Goal: Task Accomplishment & Management: Manage account settings

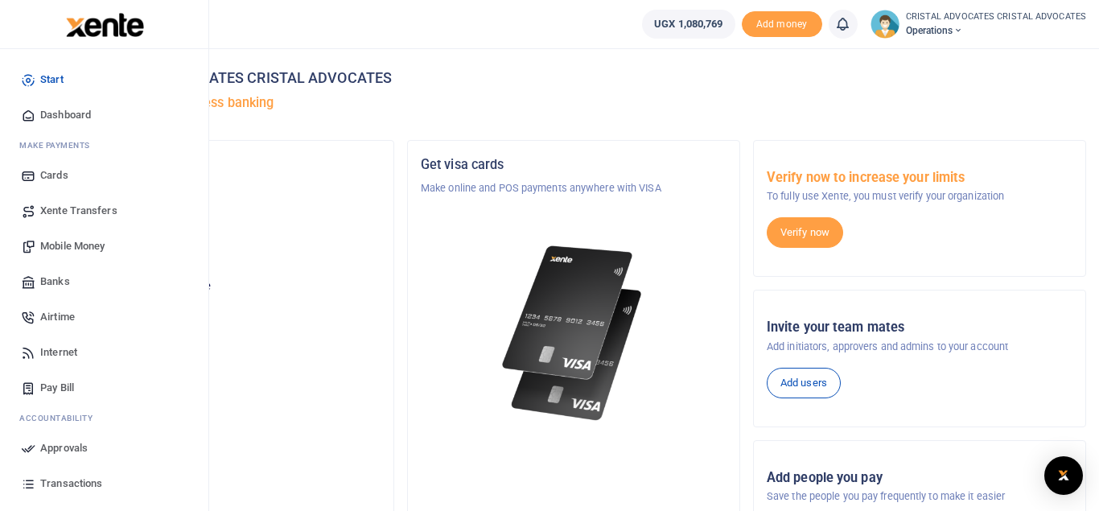
click at [101, 243] on span "Mobile Money" at bounding box center [72, 246] width 64 height 16
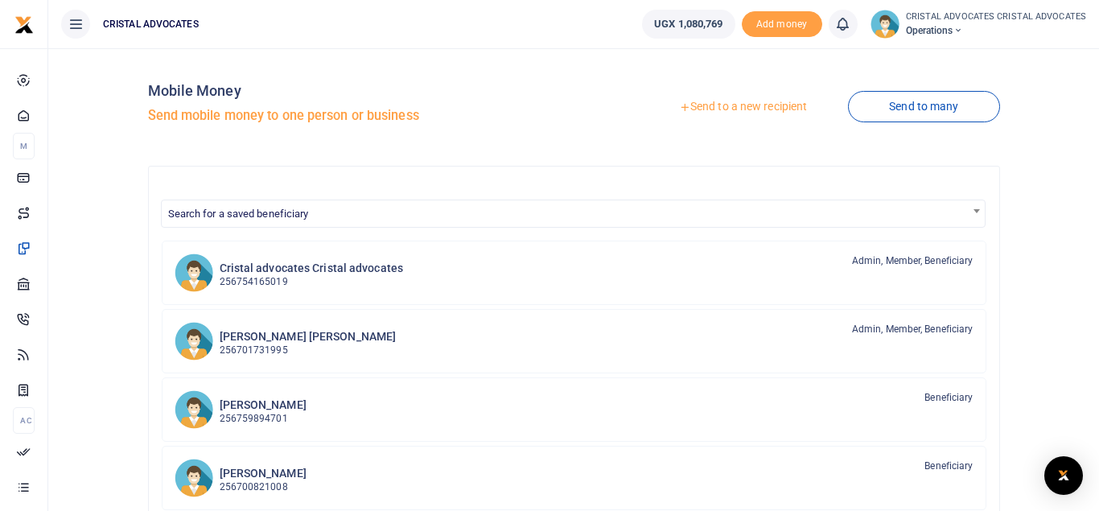
click at [714, 105] on link "Send to a new recipient" at bounding box center [743, 107] width 210 height 29
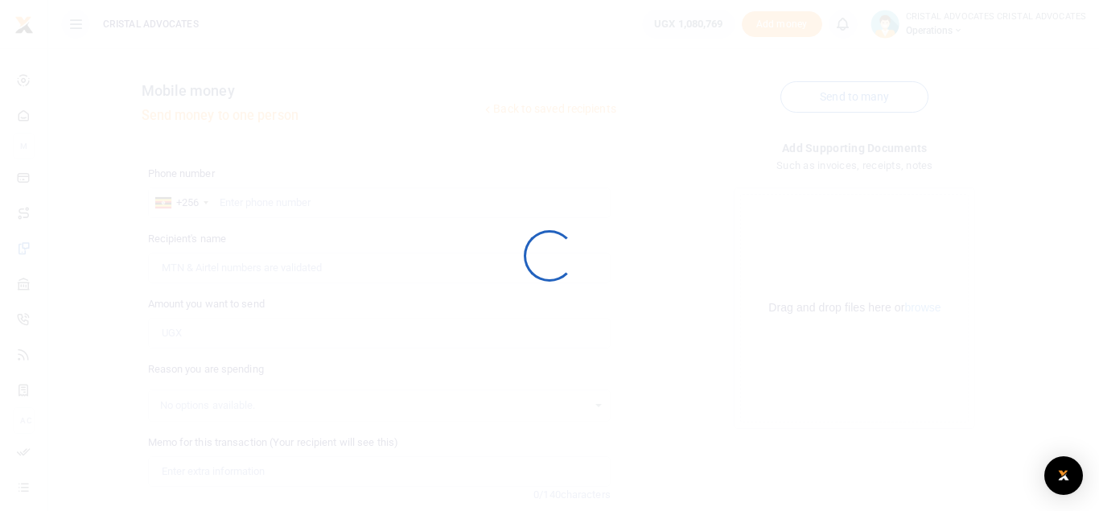
click at [714, 105] on div at bounding box center [549, 255] width 1099 height 511
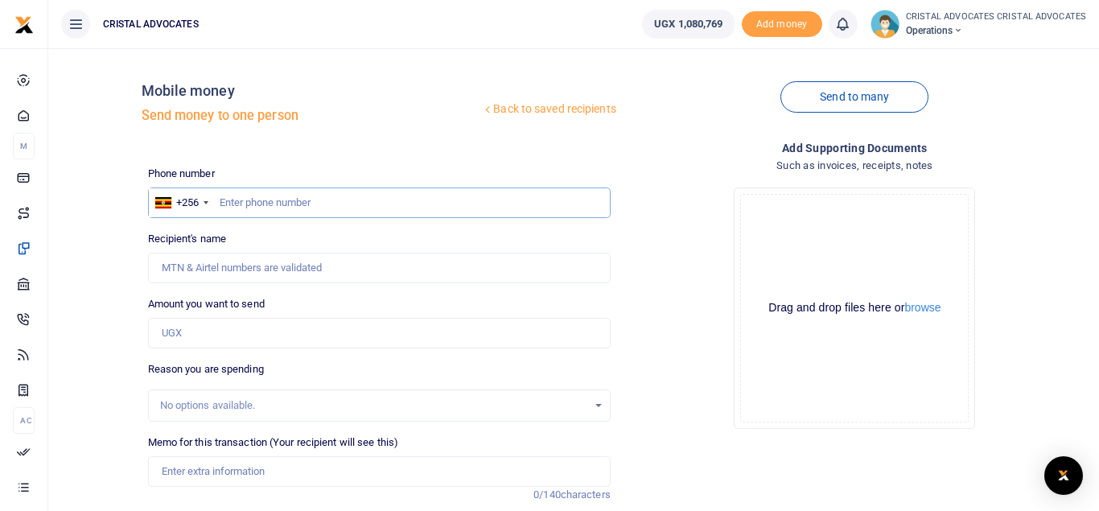
click at [280, 212] on input "text" at bounding box center [379, 202] width 463 height 31
type input "779320070"
type input "Emmanuel Kasamba"
type input "779320070"
click at [208, 336] on input "Amount you want to send" at bounding box center [379, 333] width 463 height 31
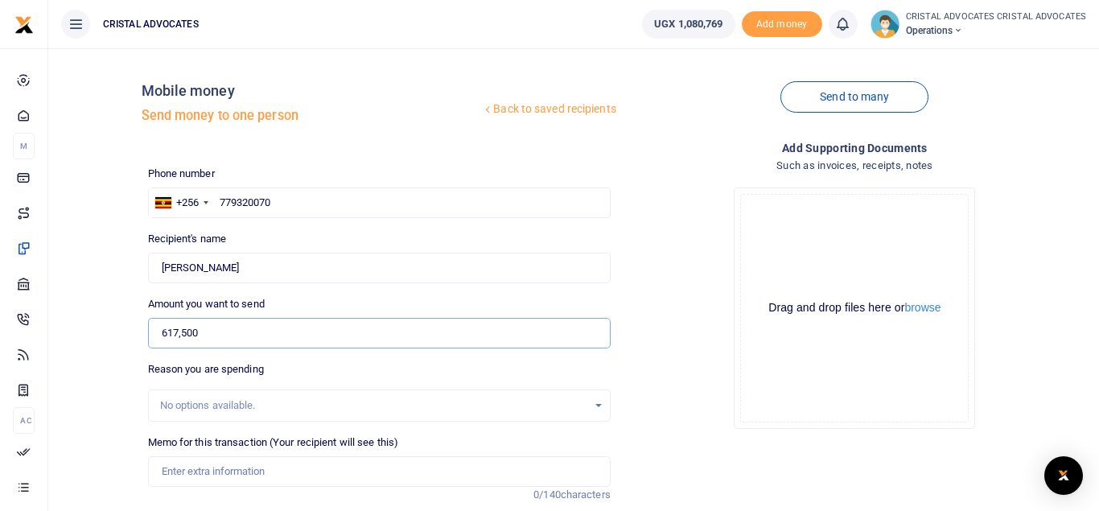
type input "617,500"
click at [217, 473] on input "Memo for this transaction (Your recipient will see this)" at bounding box center [379, 471] width 463 height 31
paste input "Certificates of NCR for 3 expatriates"
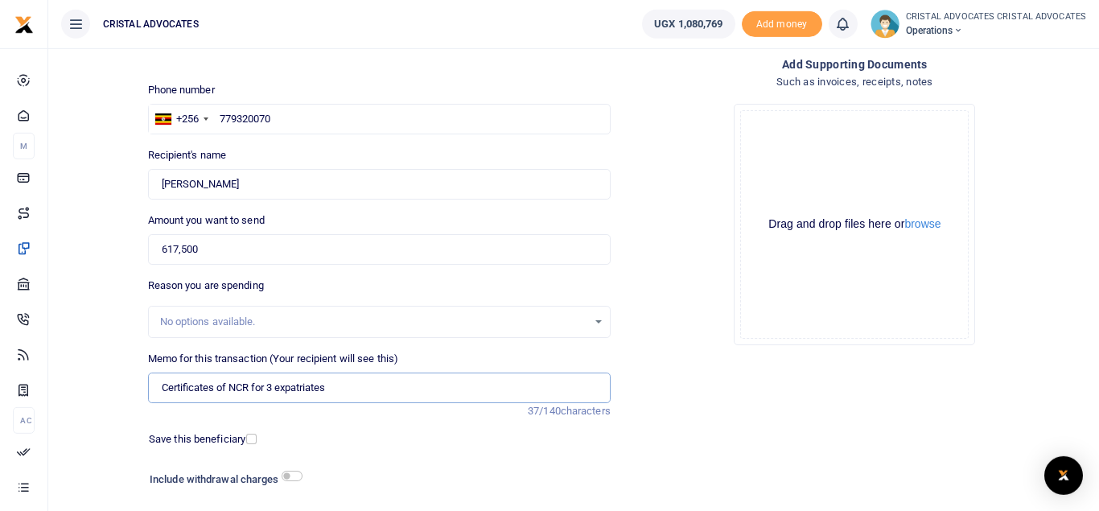
scroll to position [186, 0]
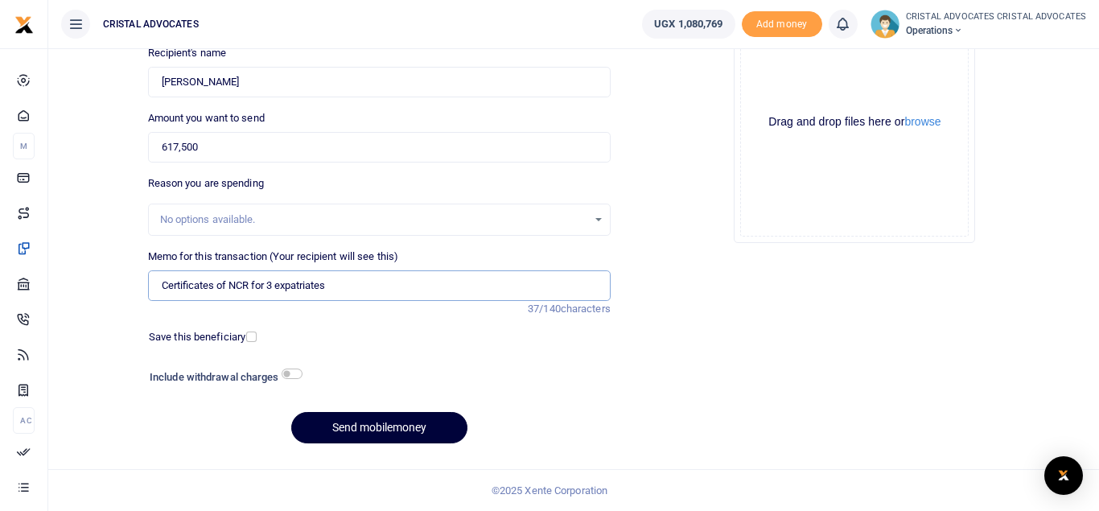
type input "Certificates of NCR for 3 expatriates"
click at [400, 433] on button "Send mobilemoney" at bounding box center [379, 427] width 176 height 31
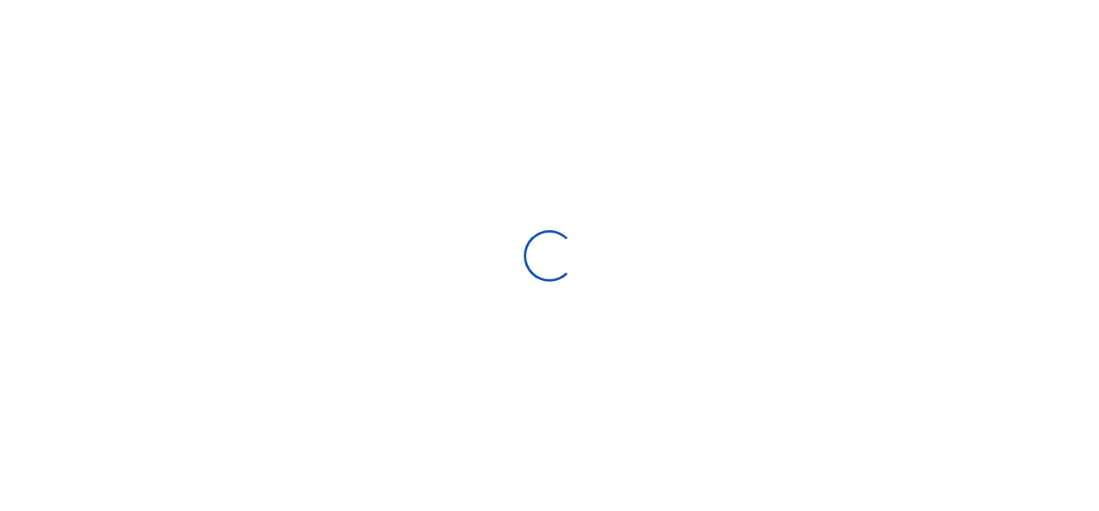
select select "Loading bundles"
select select
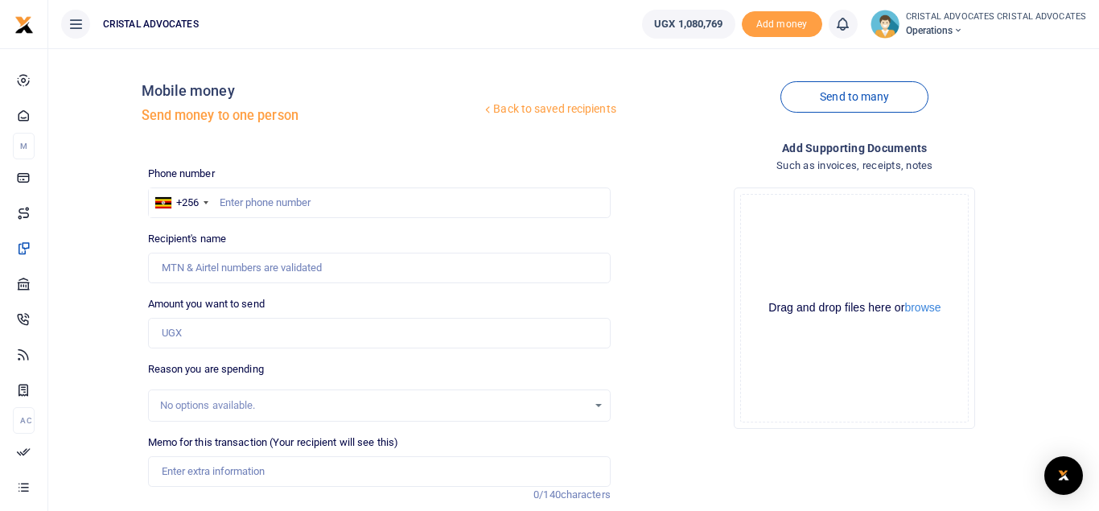
click at [847, 23] on icon at bounding box center [842, 24] width 16 height 18
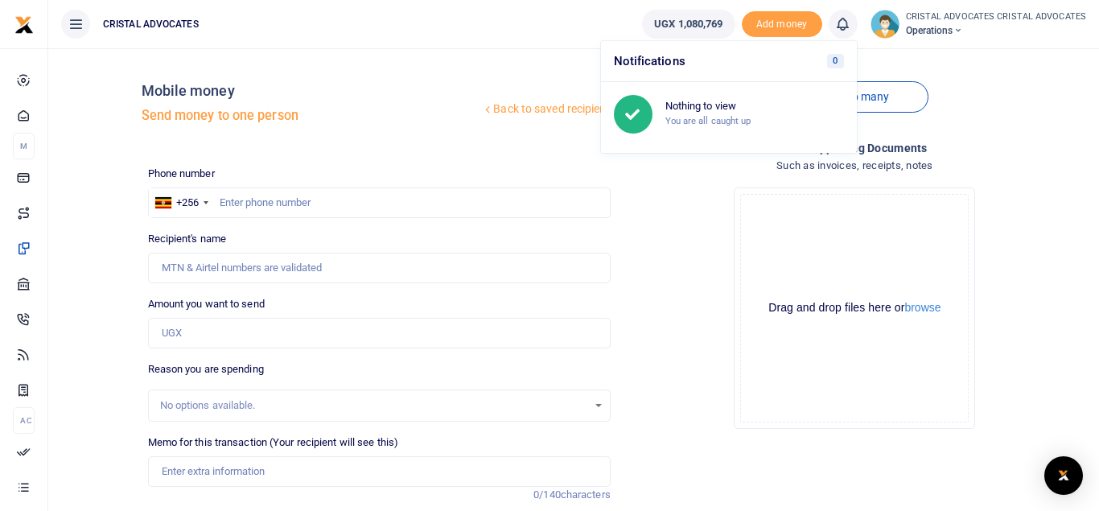
click at [757, 214] on div "Drag and drop files here or browse Powered by Uppy" at bounding box center [854, 308] width 228 height 228
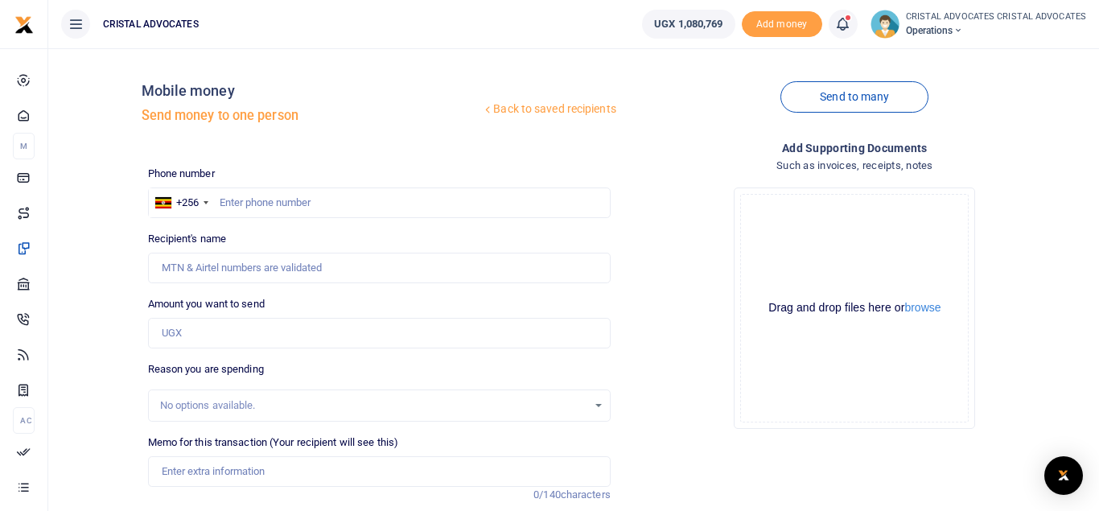
click at [846, 19] on icon at bounding box center [842, 24] width 16 height 18
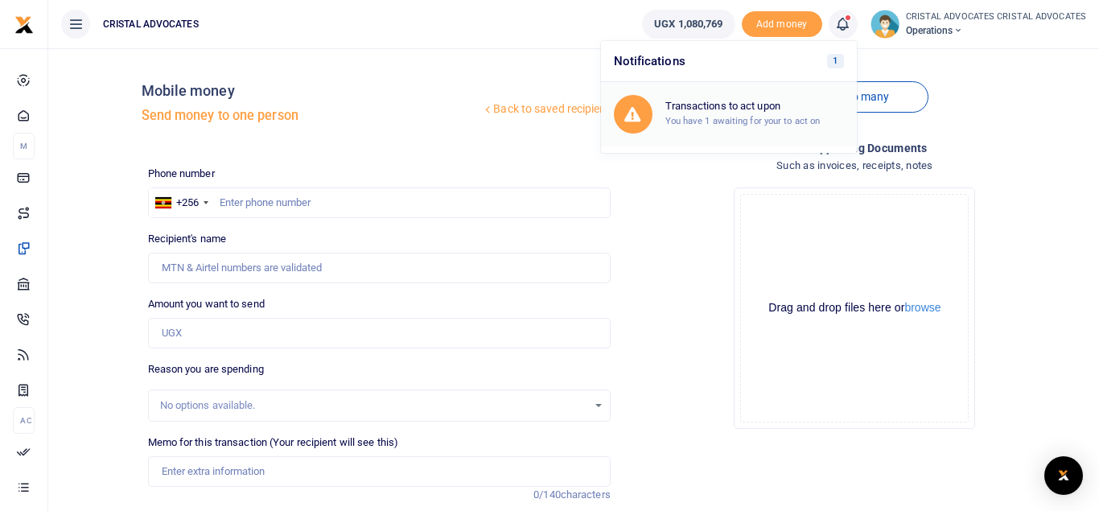
click at [787, 113] on h6 "Transactions to act upon" at bounding box center [754, 106] width 179 height 13
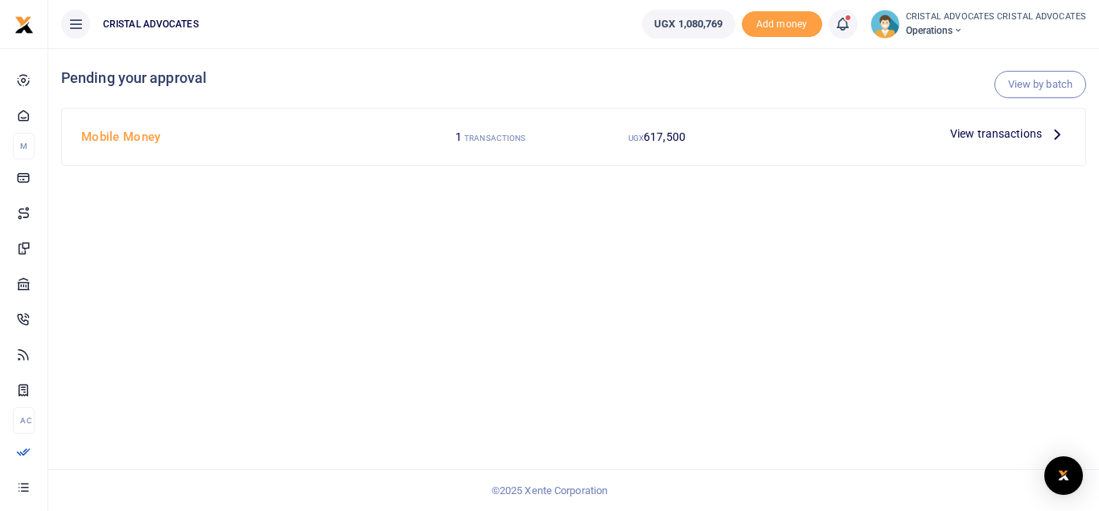
click at [1035, 130] on span "View transactions" at bounding box center [996, 134] width 92 height 18
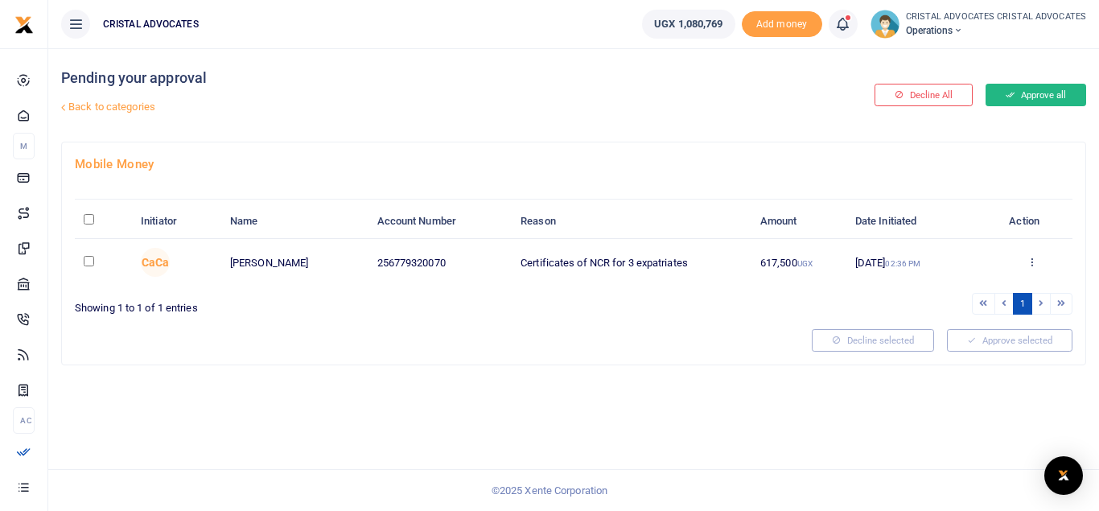
click at [1033, 93] on button "Approve all" at bounding box center [1035, 95] width 101 height 23
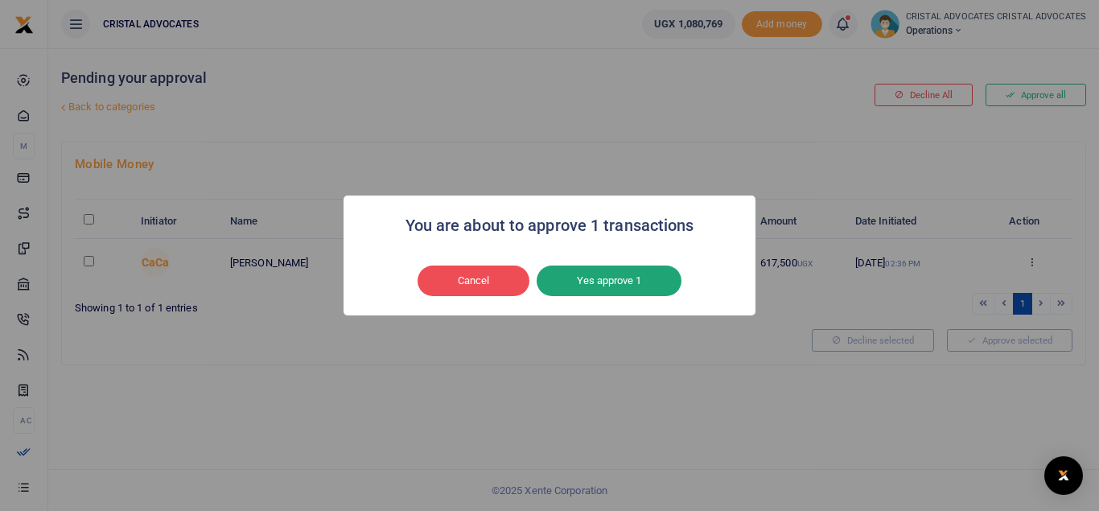
click at [615, 285] on button "Yes approve 1" at bounding box center [609, 280] width 145 height 31
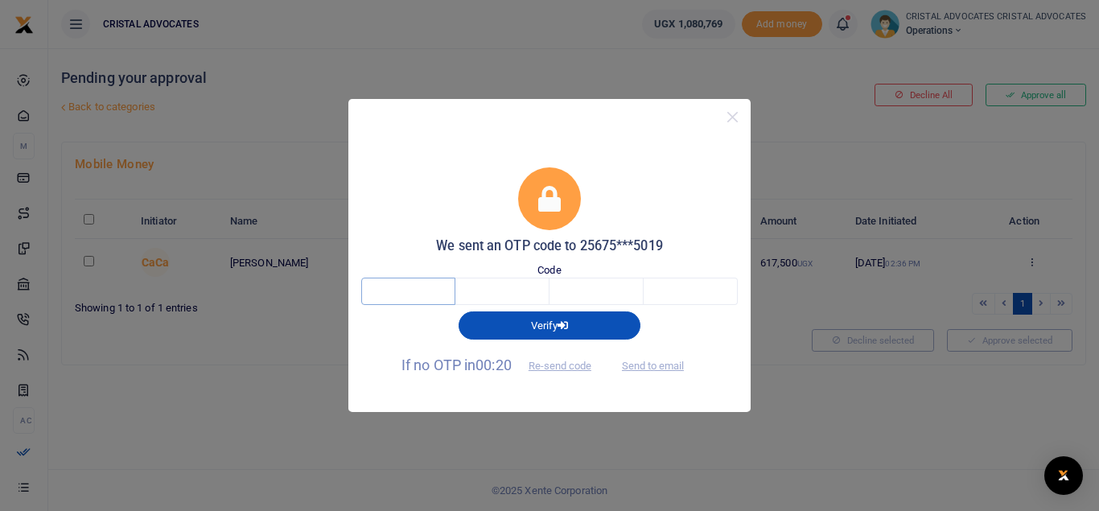
drag, startPoint x: 393, startPoint y: 295, endPoint x: 394, endPoint y: 287, distance: 8.1
click at [394, 287] on input "text" at bounding box center [408, 291] width 94 height 27
type input "1"
type input "9"
type input "6"
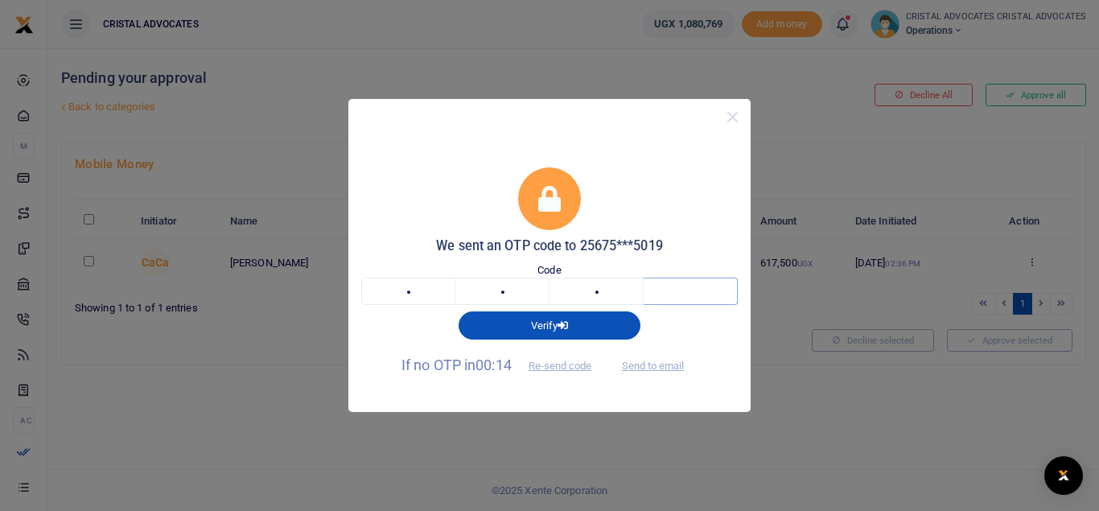
type input "4"
